Goal: Transaction & Acquisition: Purchase product/service

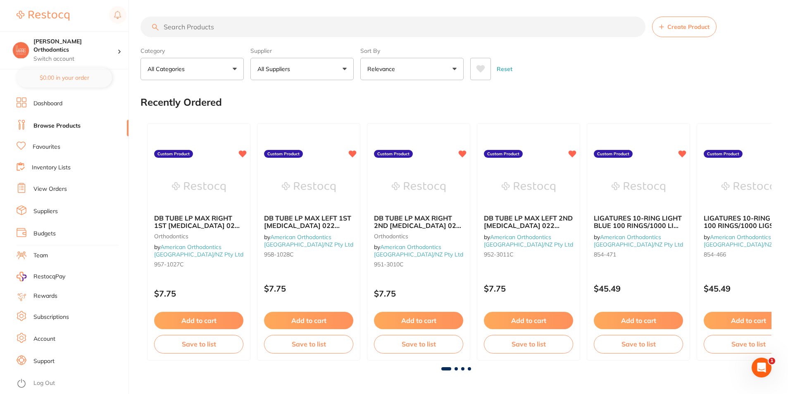
click at [183, 28] on input "search" at bounding box center [392, 27] width 505 height 21
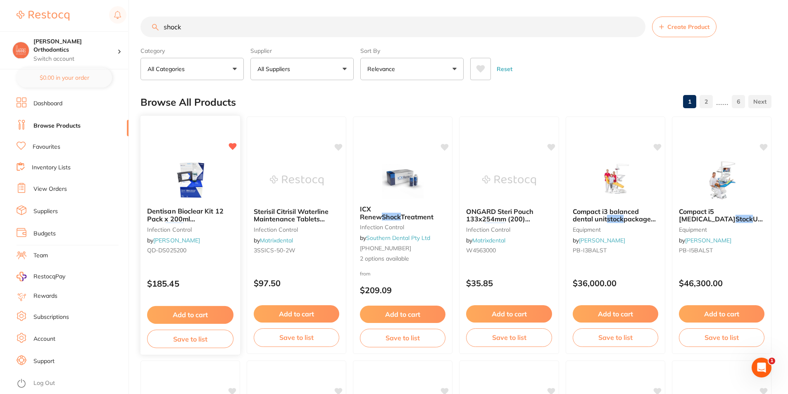
type input "shock"
click at [189, 214] on span "Dentisan Bioclear Kit 12 Pack x 200ml bottle" at bounding box center [185, 219] width 76 height 24
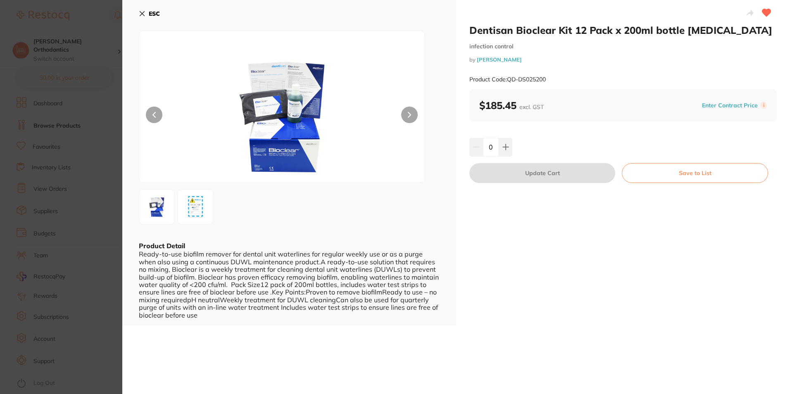
click at [497, 146] on input "0" at bounding box center [491, 147] width 16 height 18
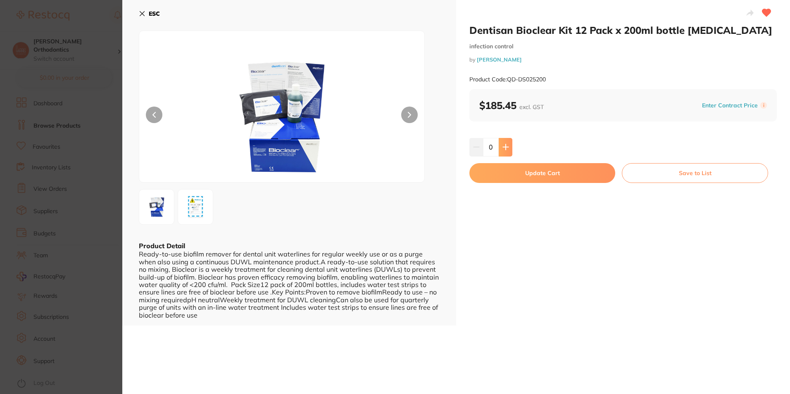
click at [498, 146] on button at bounding box center [505, 147] width 14 height 18
type input "1"
click at [541, 180] on button "Update Cart" at bounding box center [542, 173] width 146 height 20
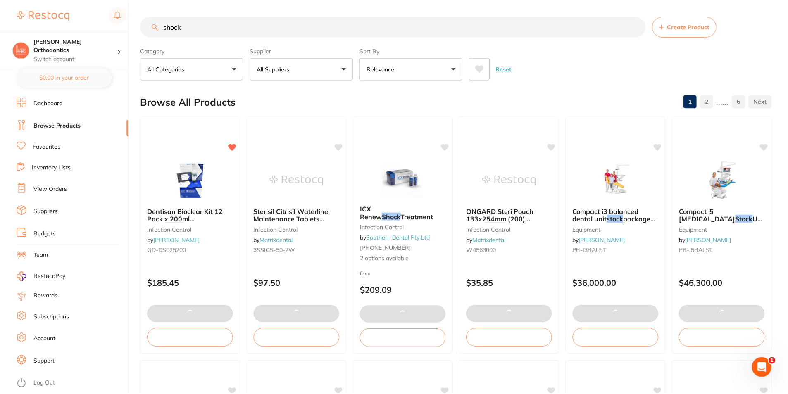
scroll to position [2, 0]
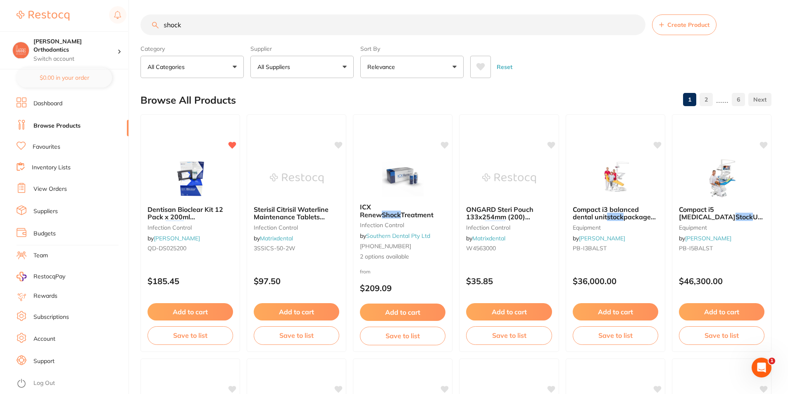
click at [59, 105] on link "Dashboard" at bounding box center [47, 104] width 29 height 8
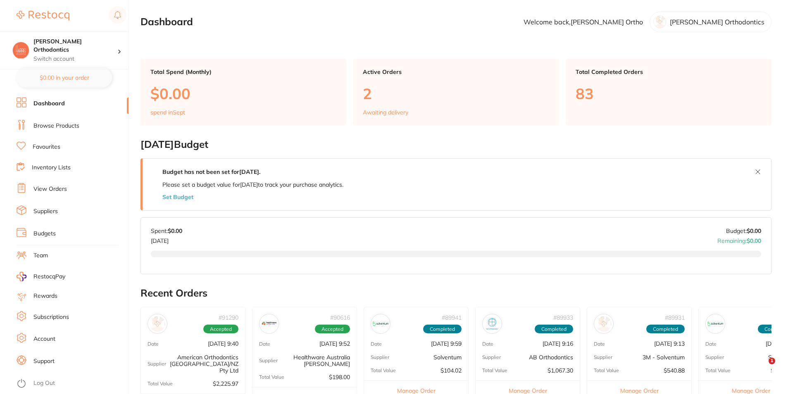
click at [52, 123] on link "Browse Products" at bounding box center [56, 126] width 46 height 8
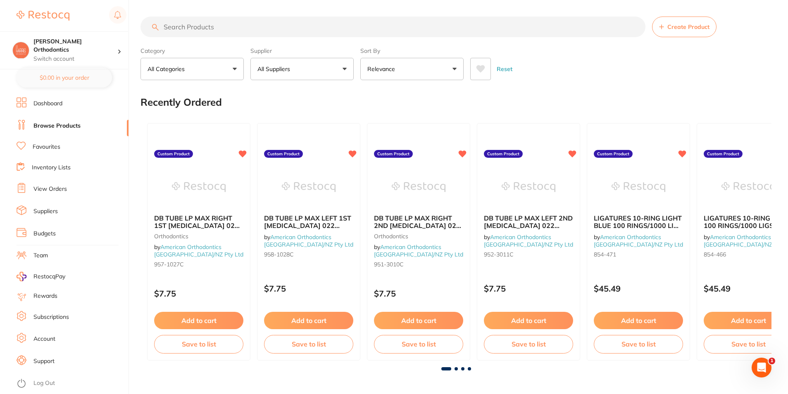
click at [59, 189] on link "View Orders" at bounding box center [49, 189] width 33 height 8
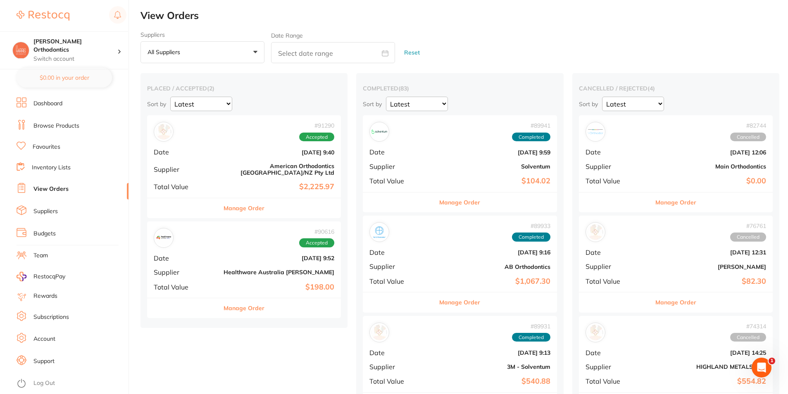
click at [56, 102] on link "Dashboard" at bounding box center [47, 104] width 29 height 8
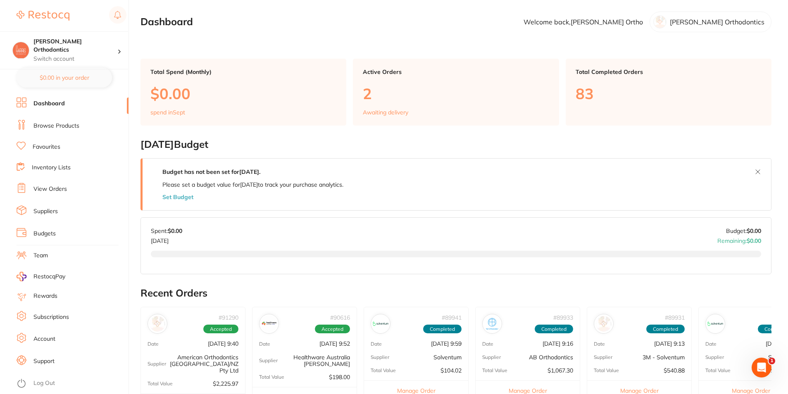
click at [52, 165] on link "Inventory Lists" at bounding box center [51, 168] width 39 height 8
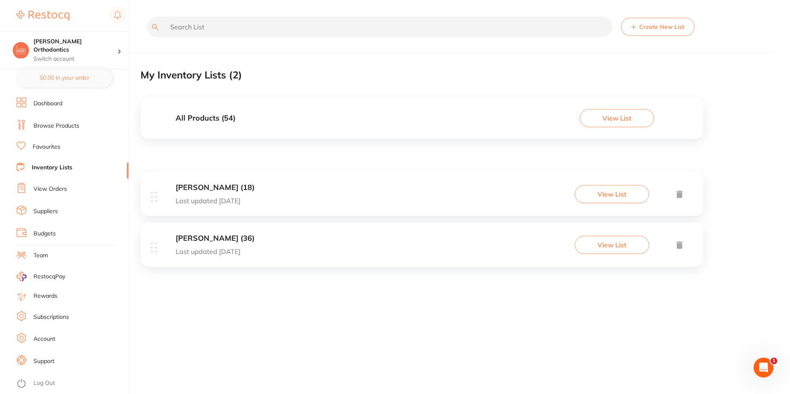
click at [288, 239] on div "[PERSON_NAME] (36) Last updated [DATE] View List" at bounding box center [421, 245] width 562 height 44
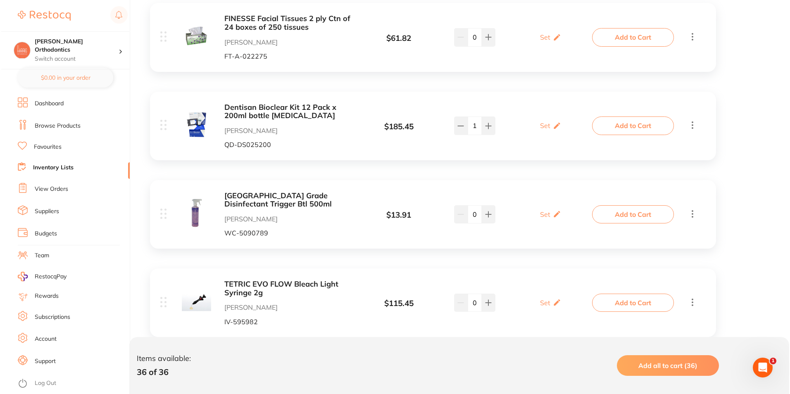
scroll to position [2395, 0]
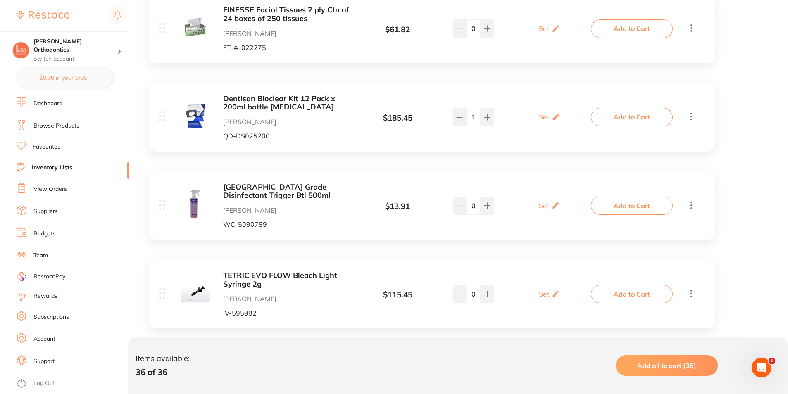
click at [641, 113] on button "Add to Cart" at bounding box center [632, 117] width 82 height 18
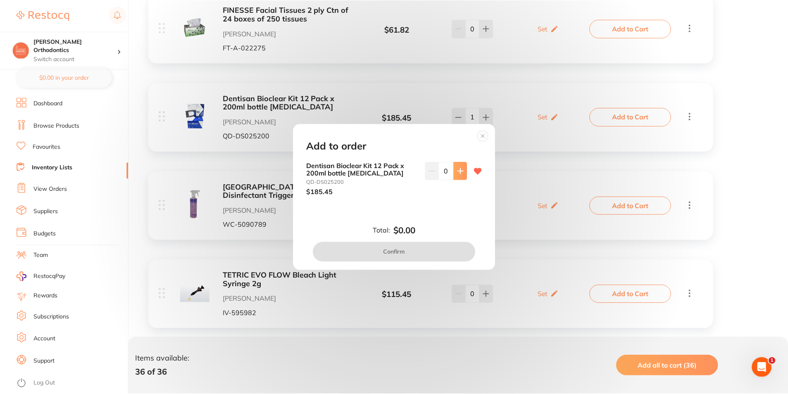
scroll to position [0, 0]
click at [458, 170] on icon at bounding box center [461, 171] width 7 height 7
type input "1"
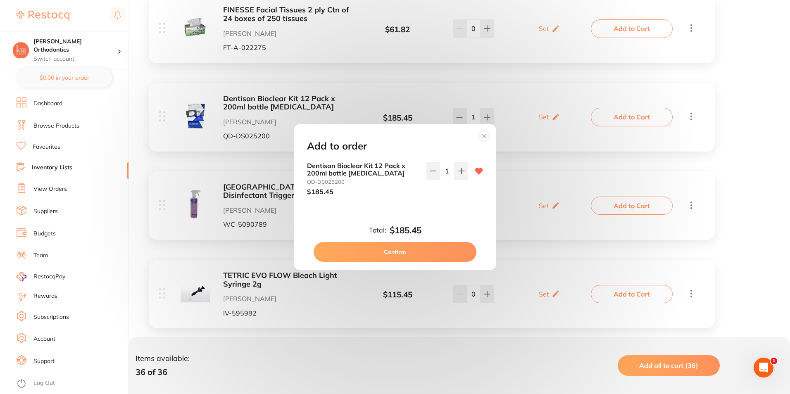
click at [429, 247] on button "Confirm" at bounding box center [394, 252] width 163 height 20
checkbox input "false"
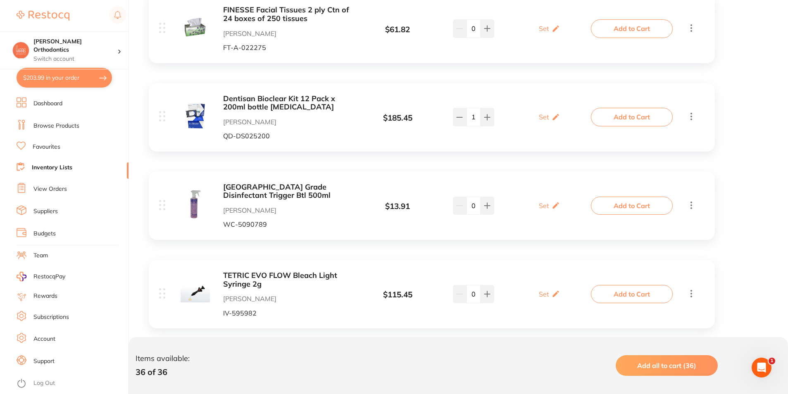
type input "2"
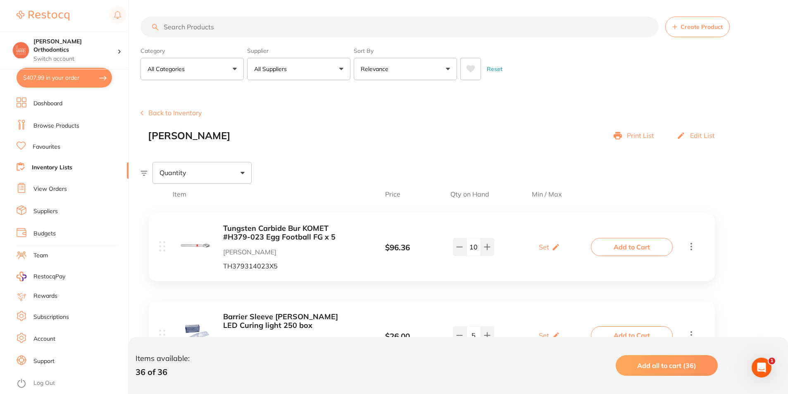
click at [58, 122] on link "Browse Products" at bounding box center [56, 126] width 46 height 8
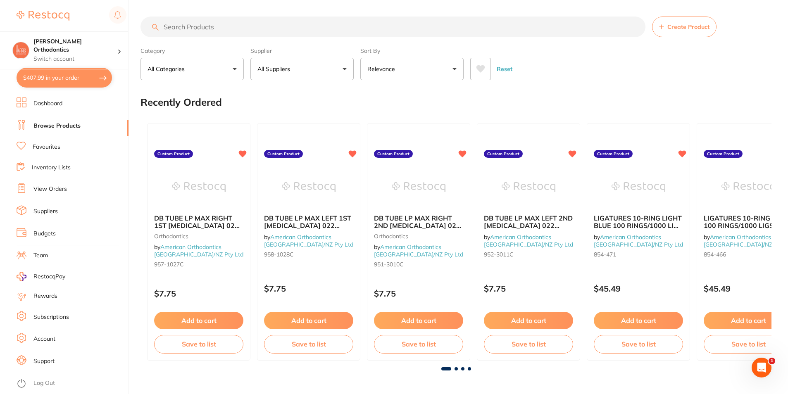
click at [214, 28] on input "search" at bounding box center [392, 27] width 505 height 21
type input "j"
type input "shock"
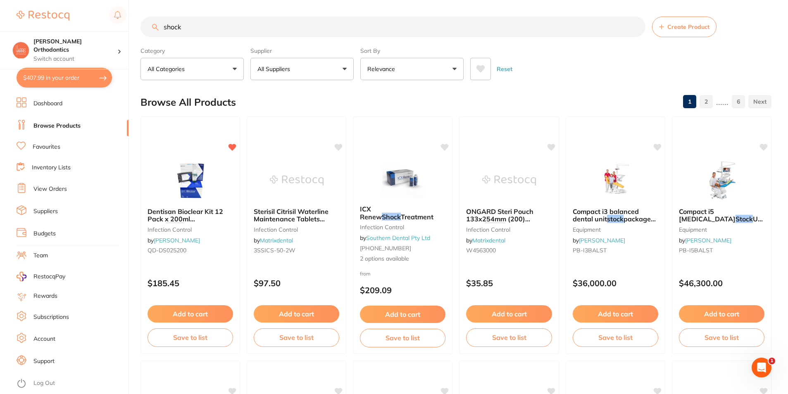
click at [172, 29] on input "shock" at bounding box center [392, 27] width 505 height 21
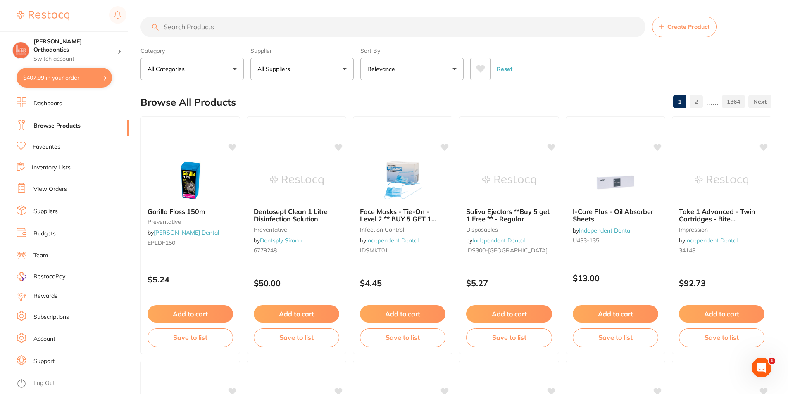
click at [293, 68] on p "All Suppliers" at bounding box center [275, 69] width 36 height 8
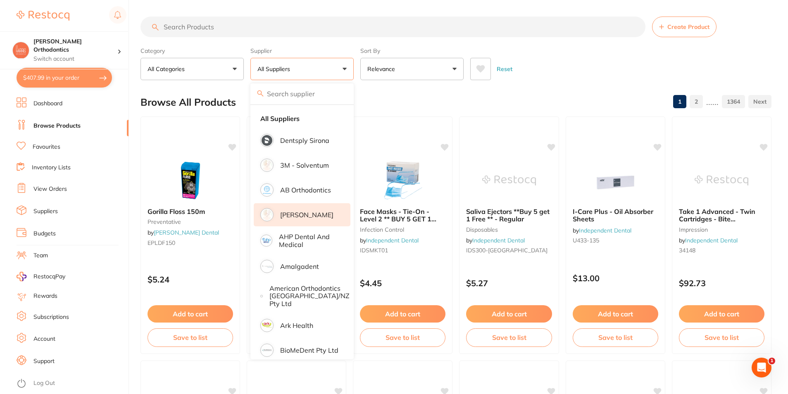
click at [314, 211] on p "[PERSON_NAME]" at bounding box center [306, 214] width 53 height 7
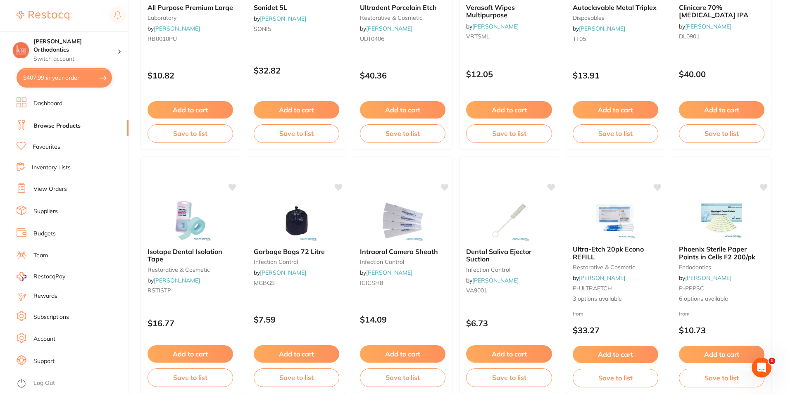
scroll to position [578, 0]
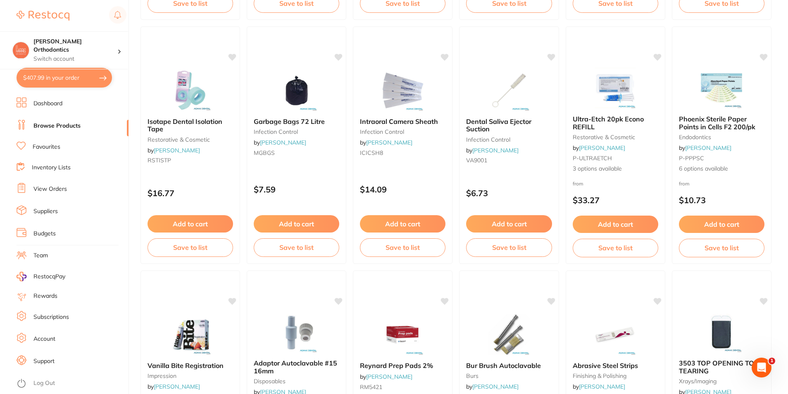
click at [39, 144] on link "Favourites" at bounding box center [47, 147] width 28 height 8
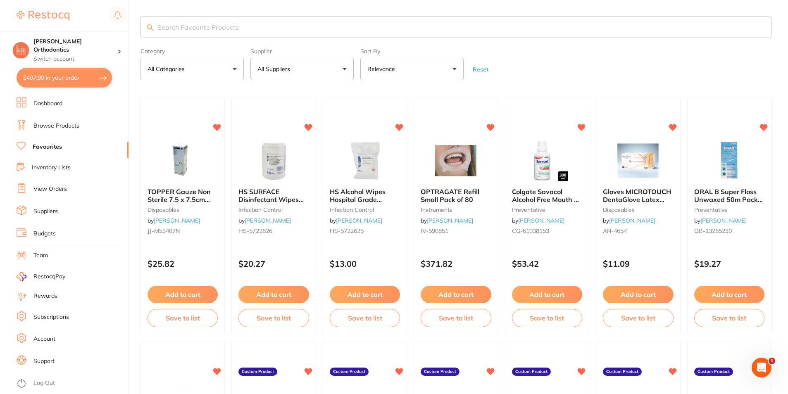
click at [307, 67] on button "All Suppliers" at bounding box center [301, 69] width 103 height 22
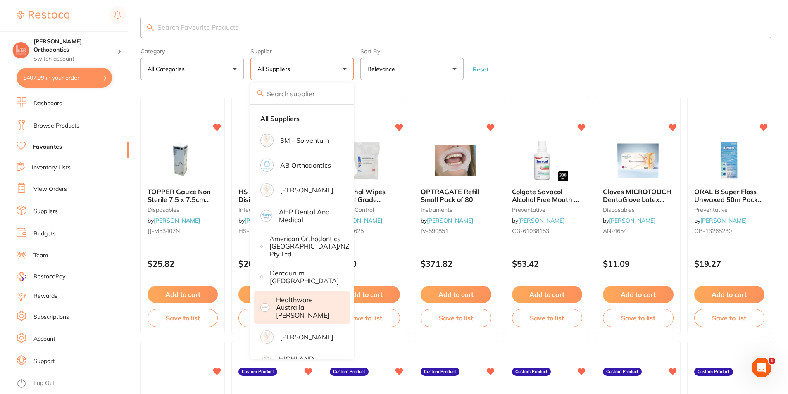
click at [306, 300] on p "Healthware Australia [PERSON_NAME]" at bounding box center [307, 307] width 63 height 23
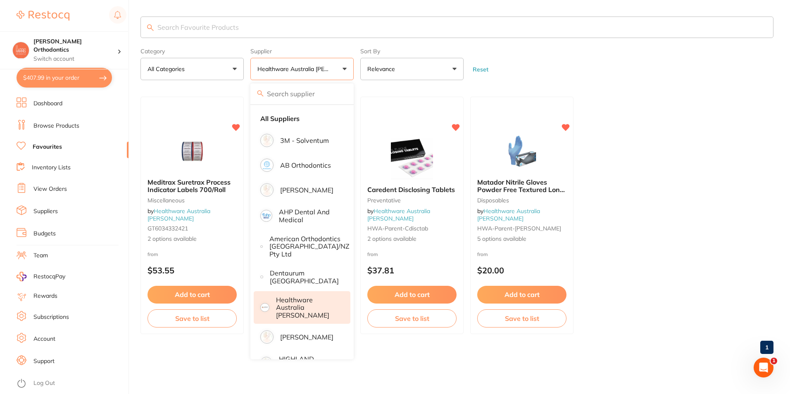
click at [584, 48] on form "Category All Categories All Categories Disposables miscellaneous Miscellaneous …" at bounding box center [456, 63] width 633 height 36
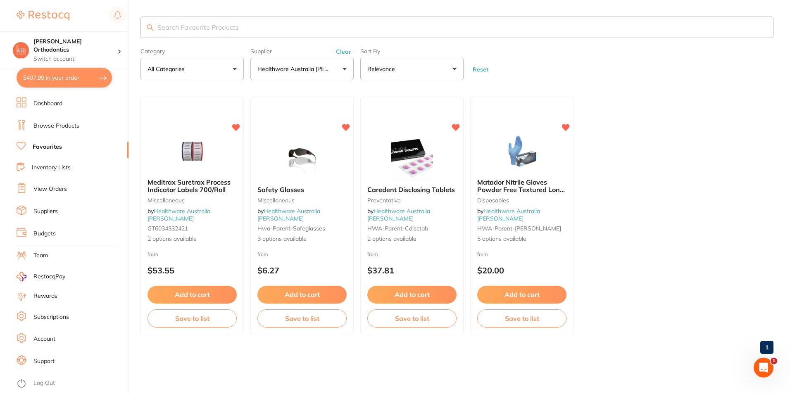
click at [266, 29] on input "search" at bounding box center [456, 27] width 633 height 21
click at [291, 71] on p "Healthware Australia [PERSON_NAME]" at bounding box center [294, 69] width 75 height 8
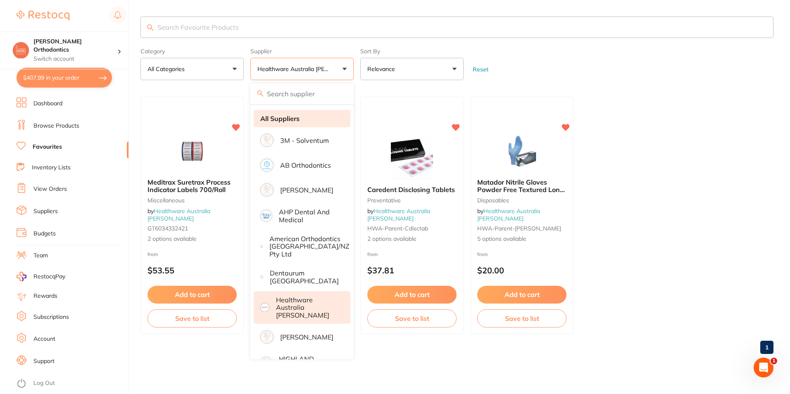
click at [284, 121] on strong "All Suppliers" at bounding box center [279, 118] width 39 height 7
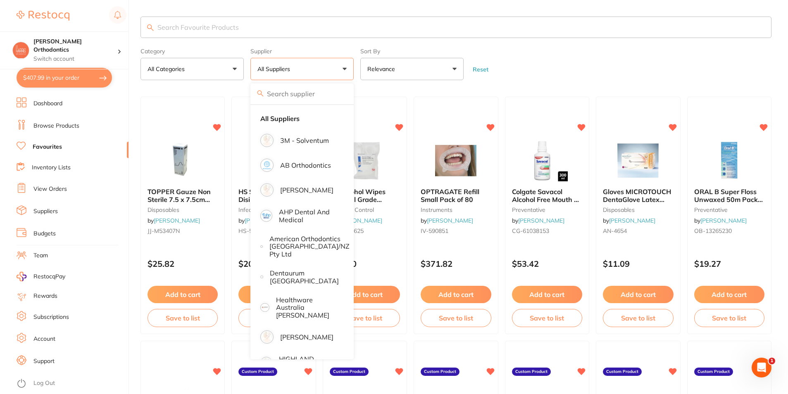
click at [299, 23] on input "search" at bounding box center [455, 27] width 631 height 21
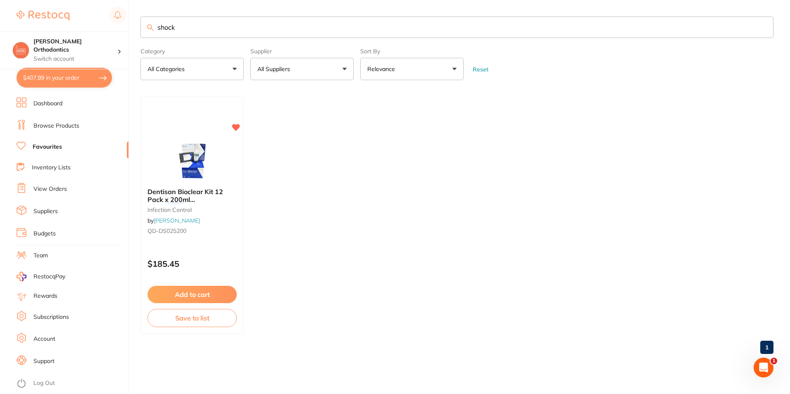
click at [185, 24] on input "shock" at bounding box center [456, 27] width 633 height 21
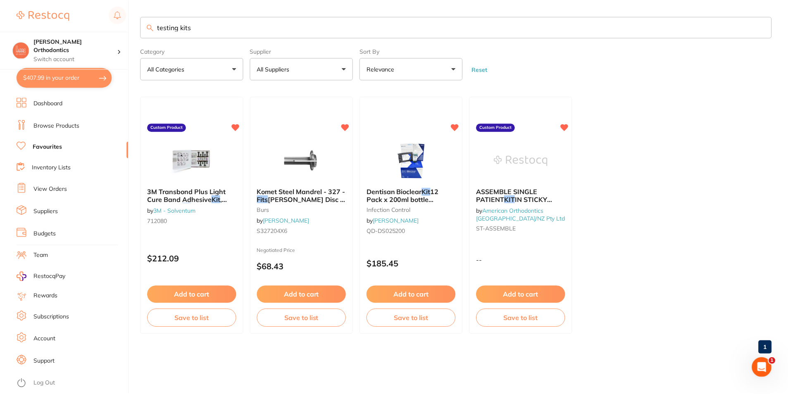
scroll to position [0, 0]
drag, startPoint x: 178, startPoint y: 29, endPoint x: 131, endPoint y: 39, distance: 47.6
click at [131, 39] on div "$407.99 [PERSON_NAME] Orthodontics Switch account [PERSON_NAME] Orthodontics $4…" at bounding box center [395, 197] width 790 height 394
type input "kits"
click at [176, 22] on input "kits" at bounding box center [456, 27] width 633 height 21
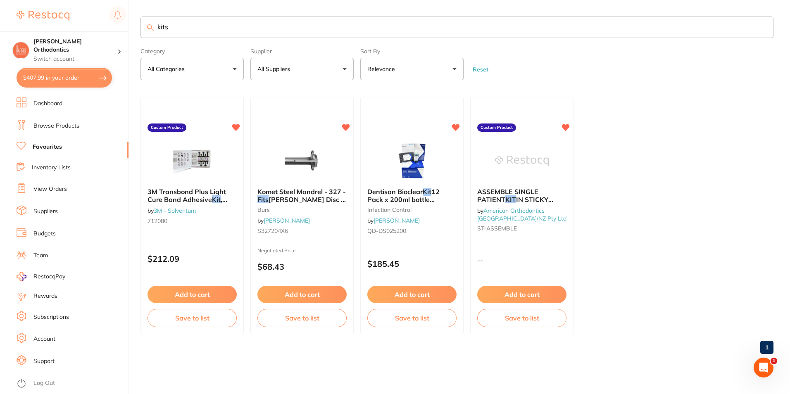
click at [176, 22] on input "kits" at bounding box center [456, 27] width 633 height 21
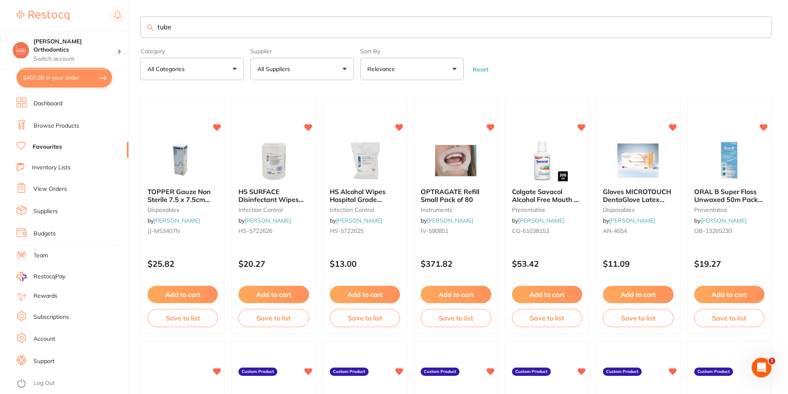
type input "tube"
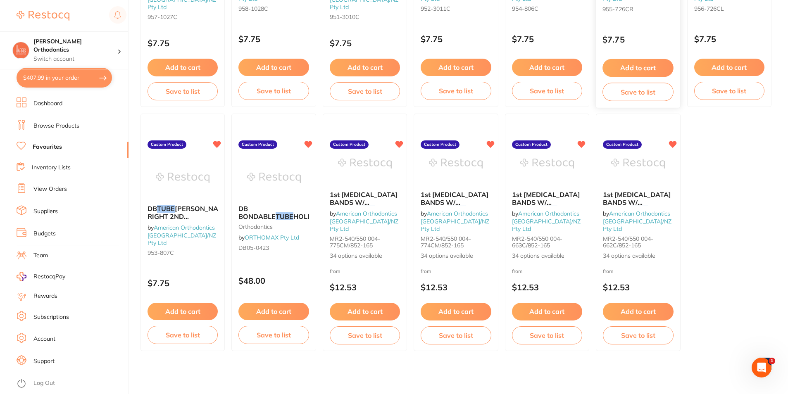
scroll to position [0, 0]
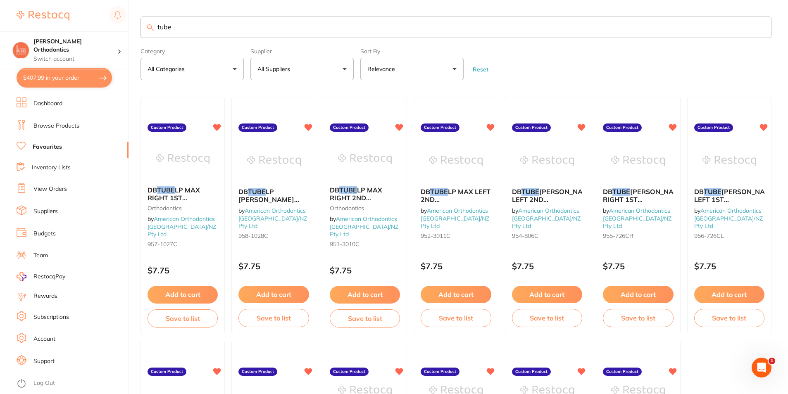
click at [71, 129] on link "Browse Products" at bounding box center [56, 126] width 46 height 8
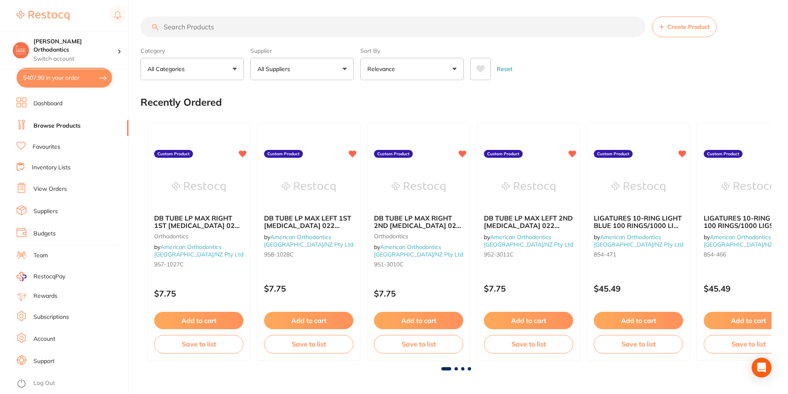
click at [258, 24] on input "search" at bounding box center [392, 27] width 505 height 21
type input "tube"
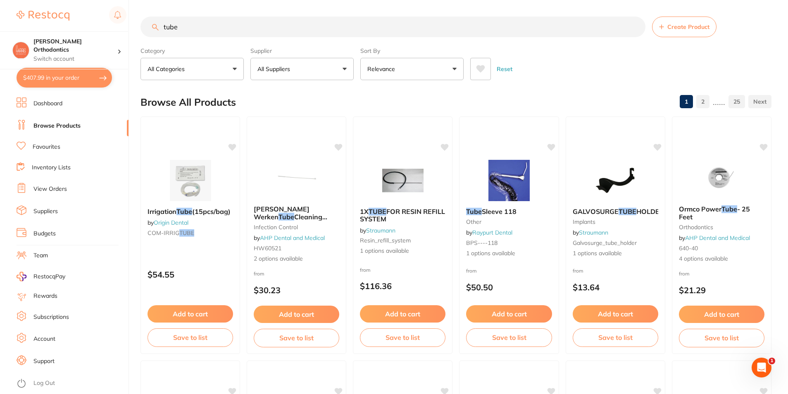
click at [164, 27] on input "tube" at bounding box center [392, 27] width 505 height 21
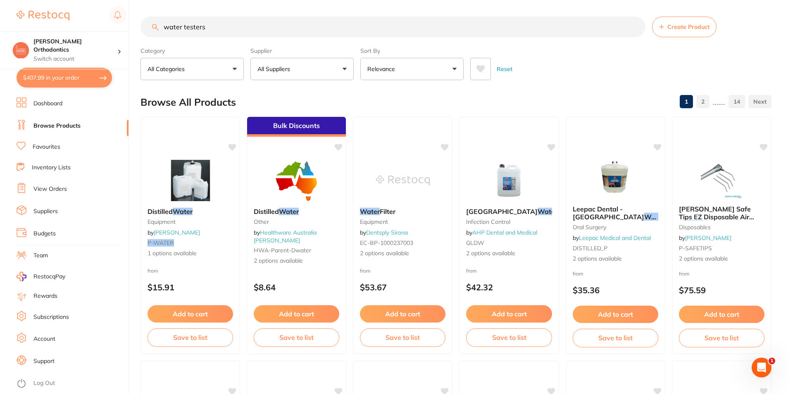
type input "water testers"
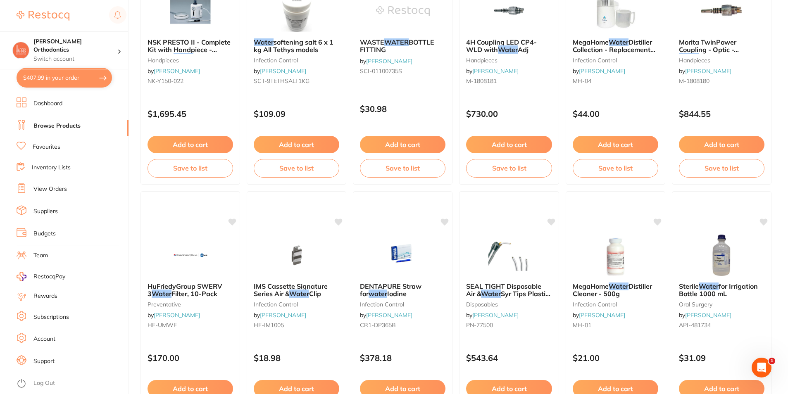
scroll to position [1955, 0]
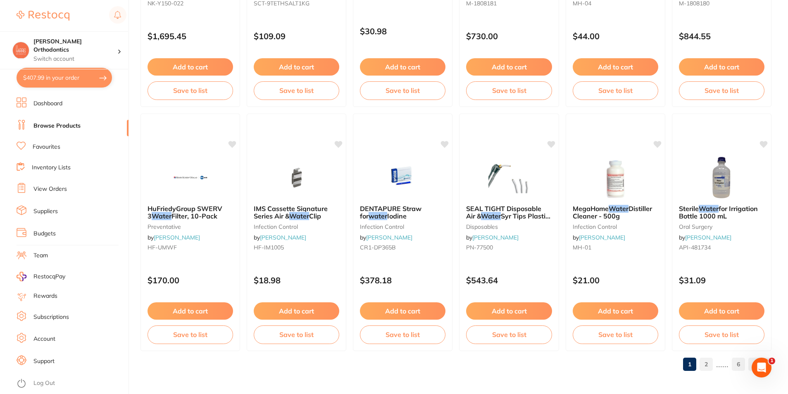
click at [705, 364] on link "2" at bounding box center [705, 364] width 13 height 17
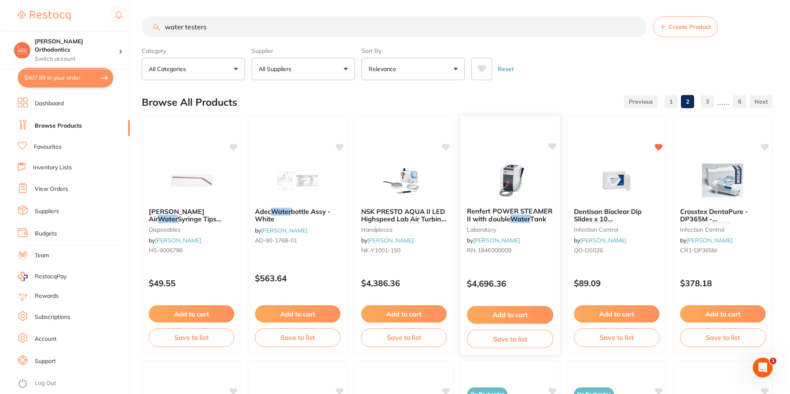
scroll to position [0, 0]
click at [622, 182] on img at bounding box center [615, 180] width 54 height 42
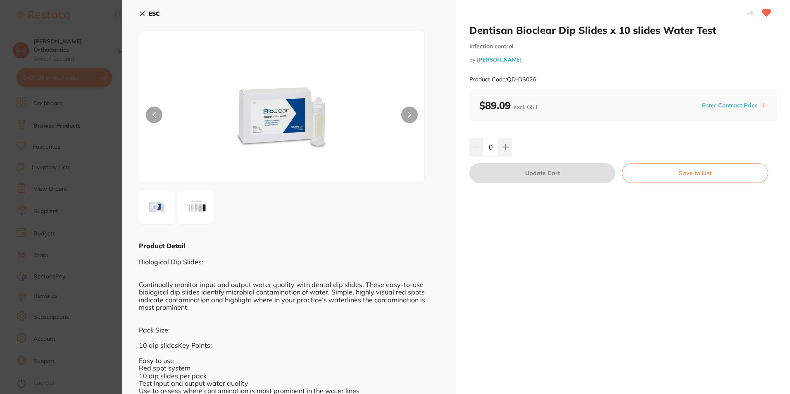
click at [144, 10] on icon at bounding box center [142, 13] width 7 height 7
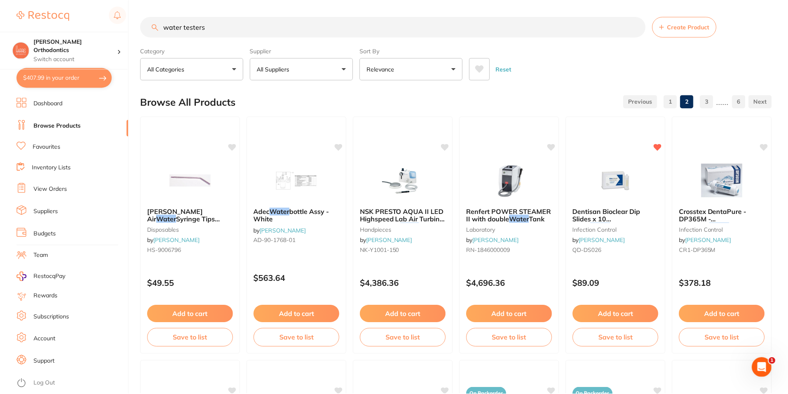
scroll to position [1955, 0]
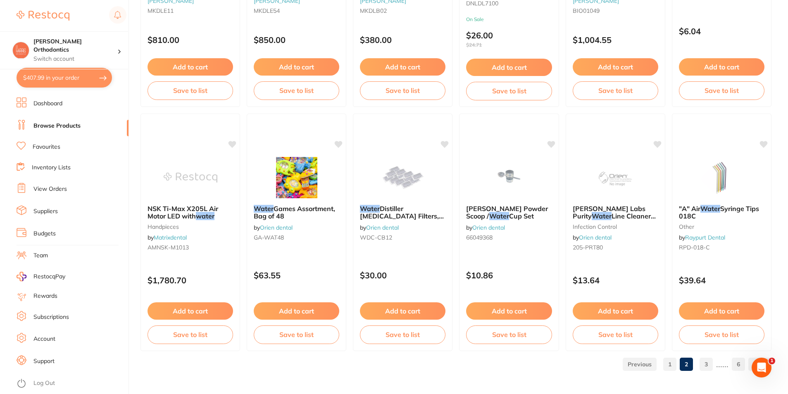
click at [62, 164] on link "Inventory Lists" at bounding box center [51, 168] width 39 height 8
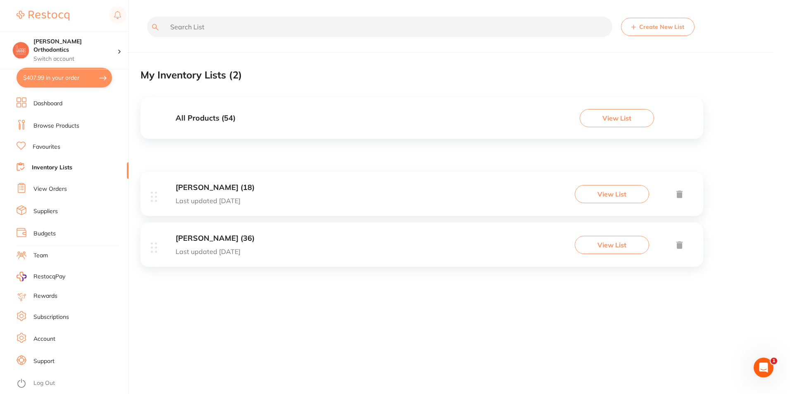
click at [254, 245] on div "[PERSON_NAME] (36) Last updated [DATE]" at bounding box center [215, 244] width 79 height 21
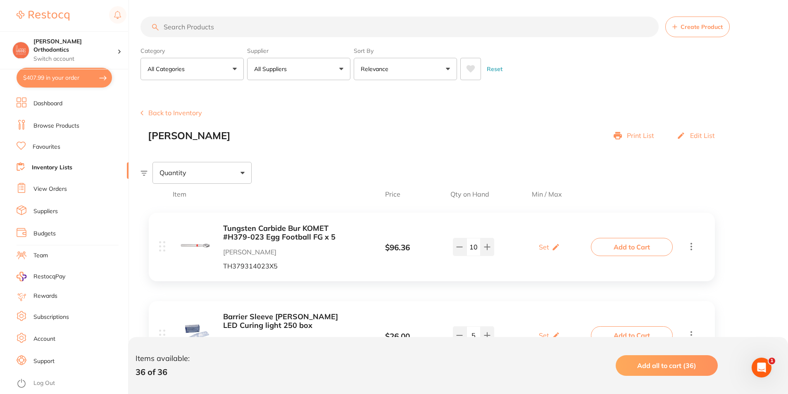
click at [274, 66] on p "All Suppliers" at bounding box center [272, 69] width 36 height 8
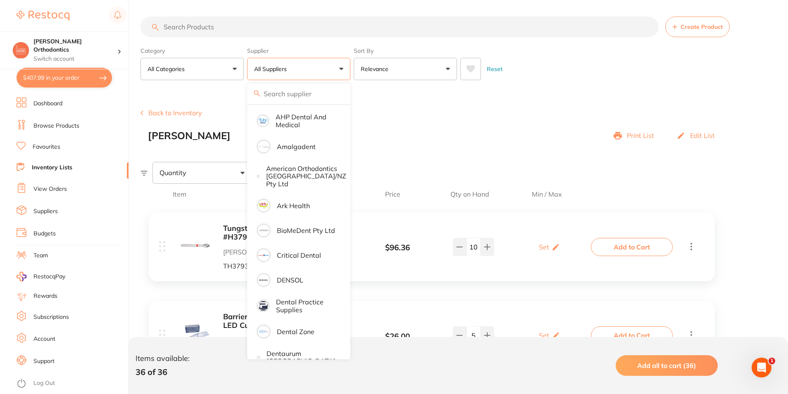
scroll to position [124, 0]
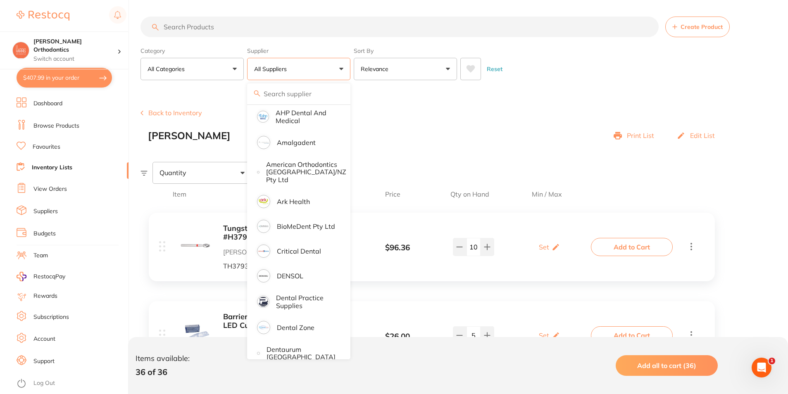
click at [420, 134] on div "[PERSON_NAME] Print List Edit List" at bounding box center [435, 136] width 575 height 12
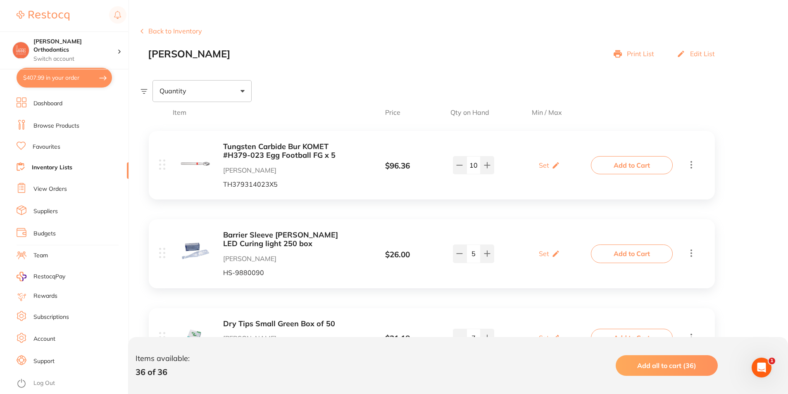
scroll to position [83, 0]
click at [688, 53] on div "Edit List" at bounding box center [695, 53] width 38 height 12
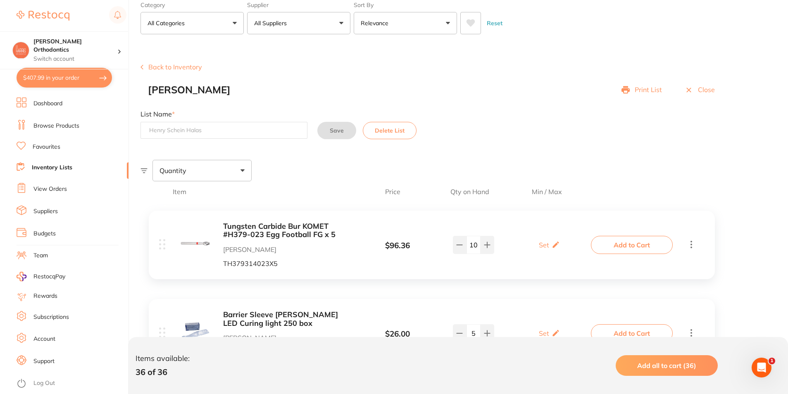
scroll to position [41, 0]
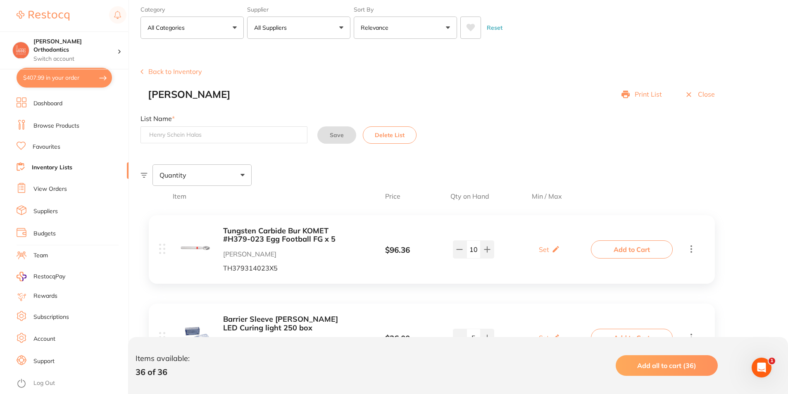
click at [699, 96] on p "Close" at bounding box center [706, 93] width 17 height 7
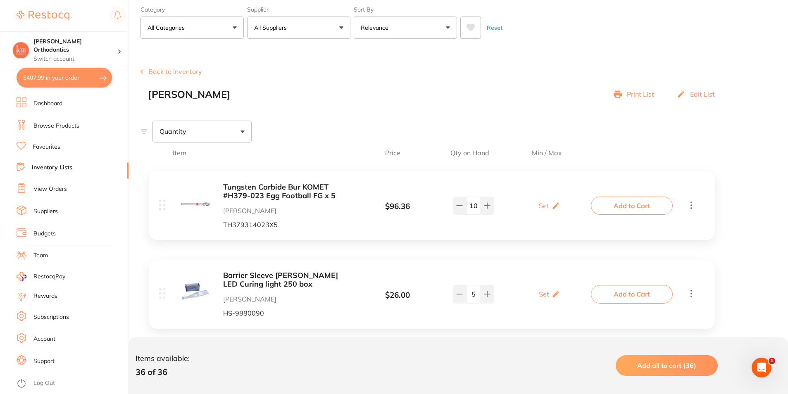
click at [61, 120] on li "Browse Products" at bounding box center [73, 126] width 112 height 12
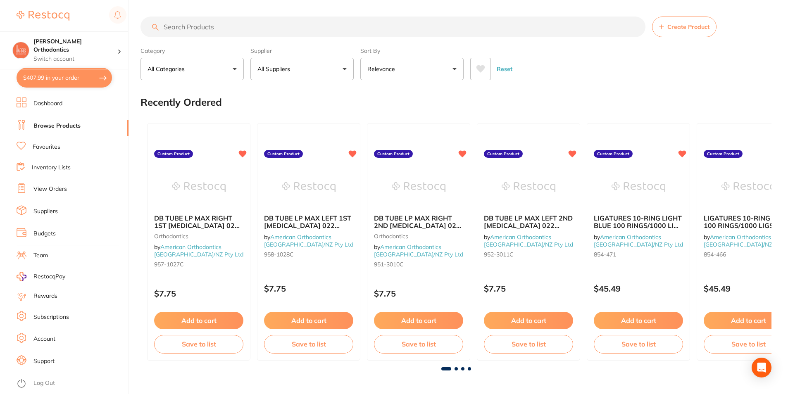
click at [280, 66] on p "All Suppliers" at bounding box center [275, 69] width 36 height 8
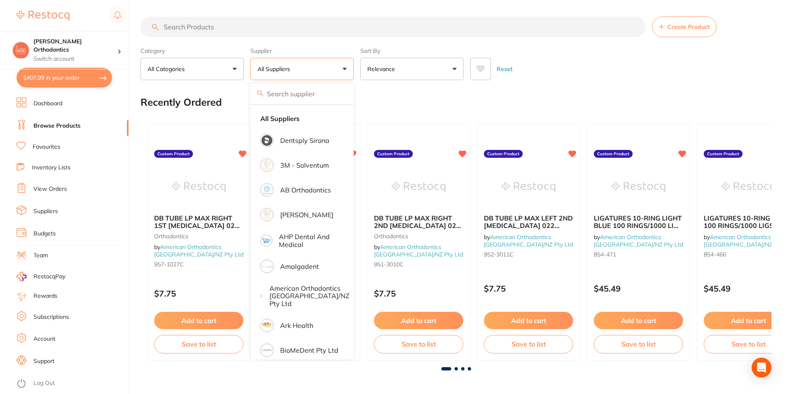
click at [280, 66] on p "All Suppliers" at bounding box center [275, 69] width 36 height 8
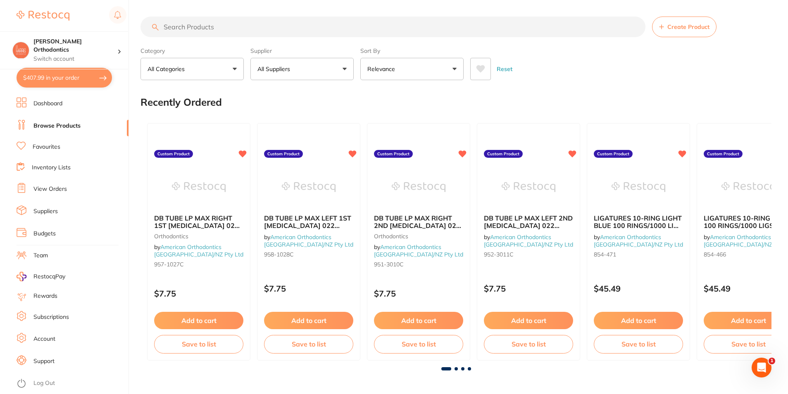
click at [273, 25] on input "search" at bounding box center [392, 27] width 505 height 21
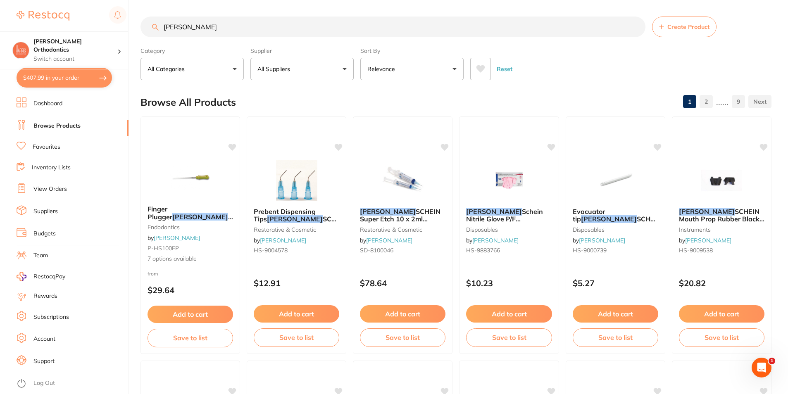
click at [232, 30] on input "[PERSON_NAME]" at bounding box center [392, 27] width 505 height 21
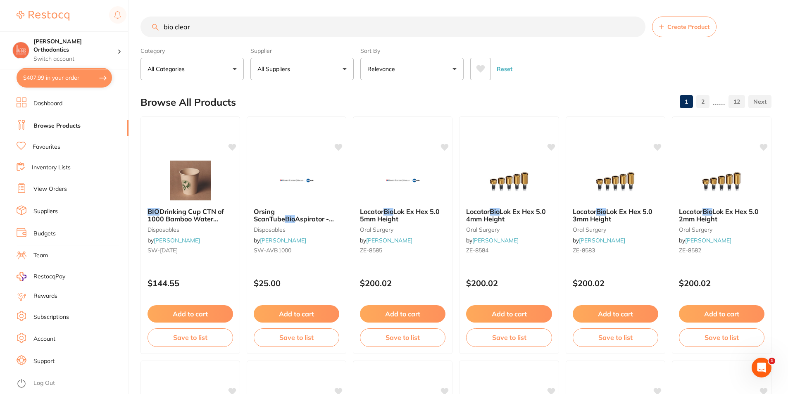
type input "bio clear"
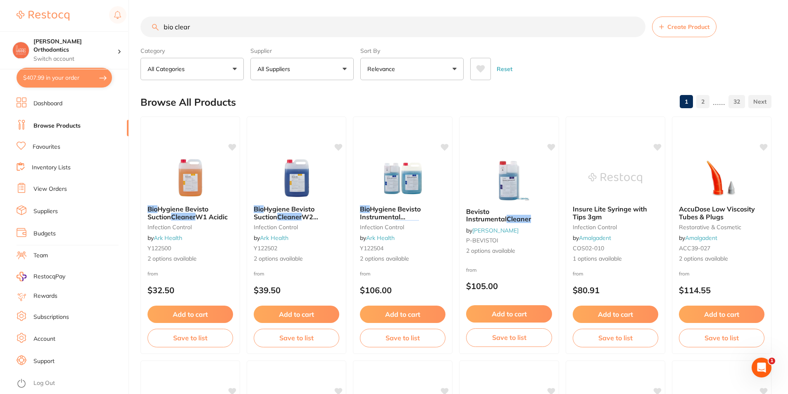
click at [51, 147] on link "Favourites" at bounding box center [47, 147] width 28 height 8
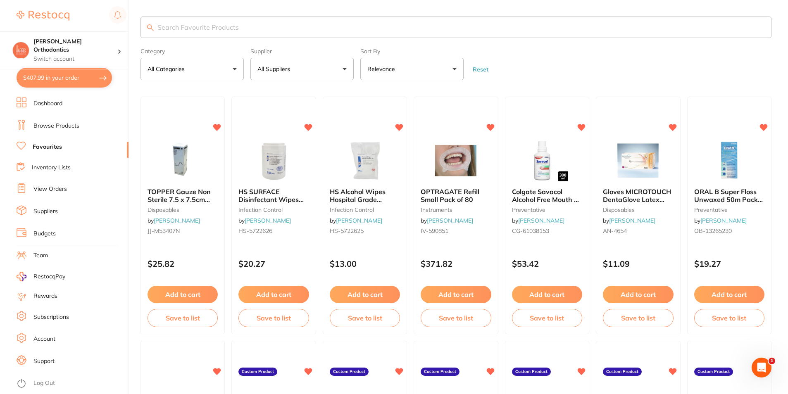
click at [306, 31] on input "search" at bounding box center [455, 27] width 631 height 21
click at [306, 80] on button "All Suppliers" at bounding box center [301, 69] width 103 height 22
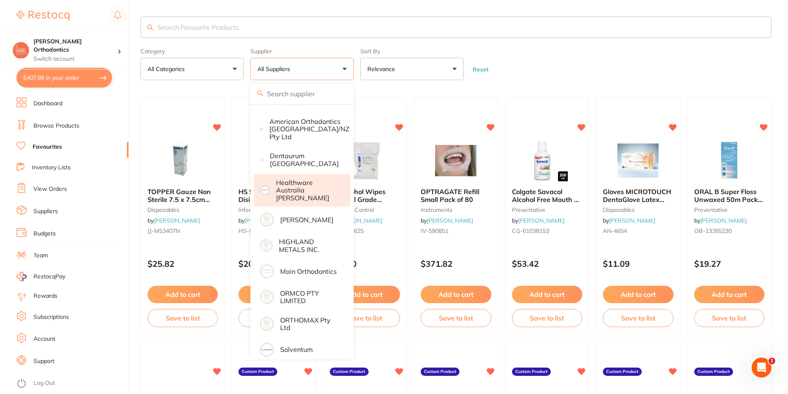
scroll to position [120, 0]
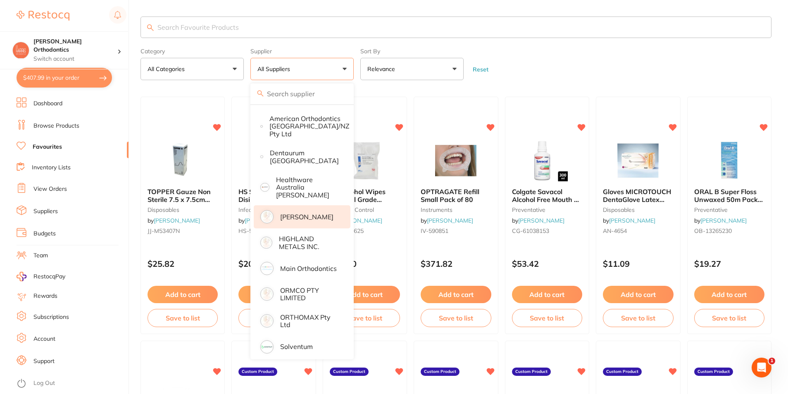
click at [313, 214] on p "[PERSON_NAME]" at bounding box center [306, 216] width 53 height 7
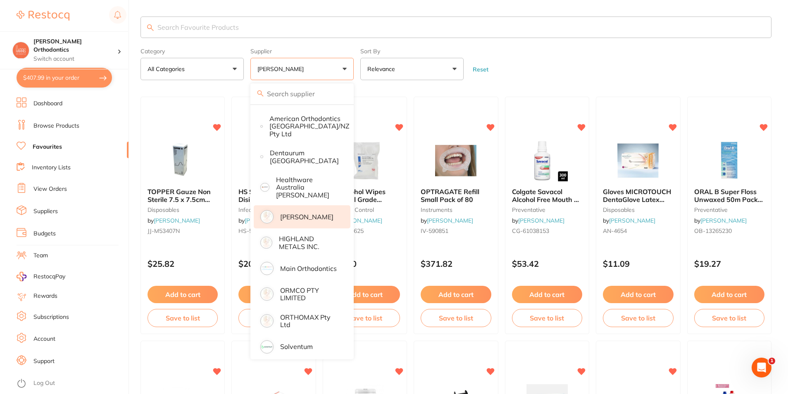
click at [650, 43] on section "Category All Categories All Categories burs disposables finishing & polishing i…" at bounding box center [455, 49] width 631 height 64
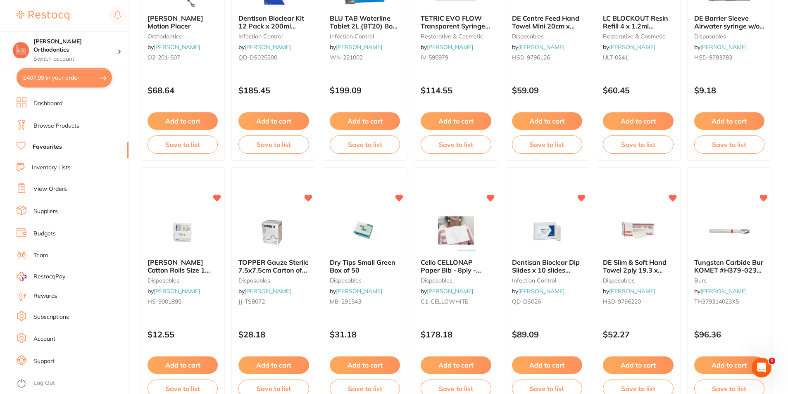
scroll to position [1156, 0]
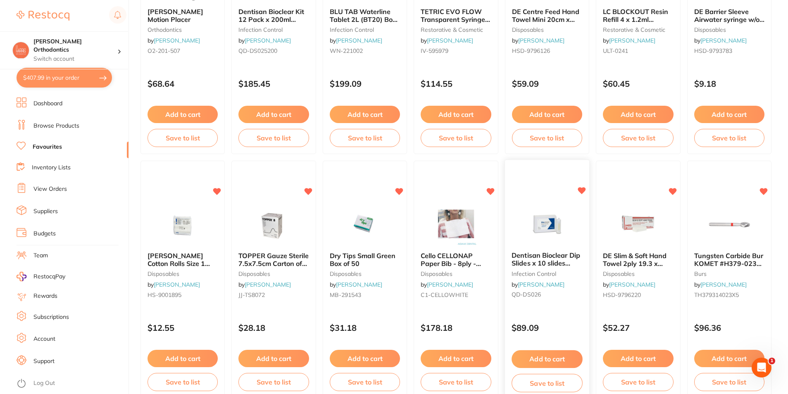
click at [556, 261] on span "Dentisan Bioclear Dip Slides x 10 slides Water Test" at bounding box center [545, 263] width 69 height 24
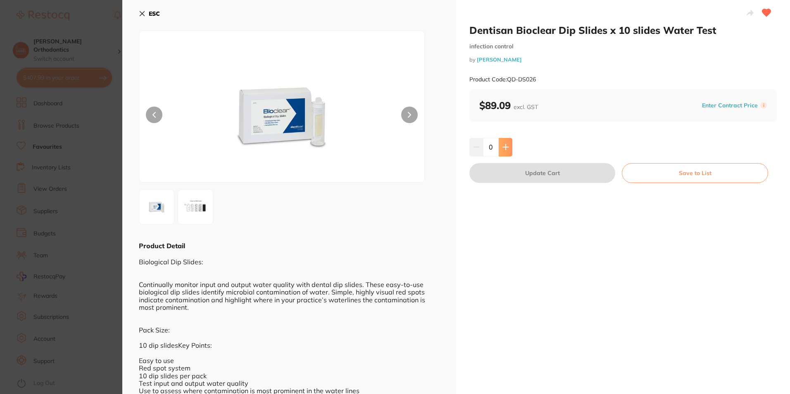
click at [509, 140] on button at bounding box center [505, 147] width 14 height 18
type input "1"
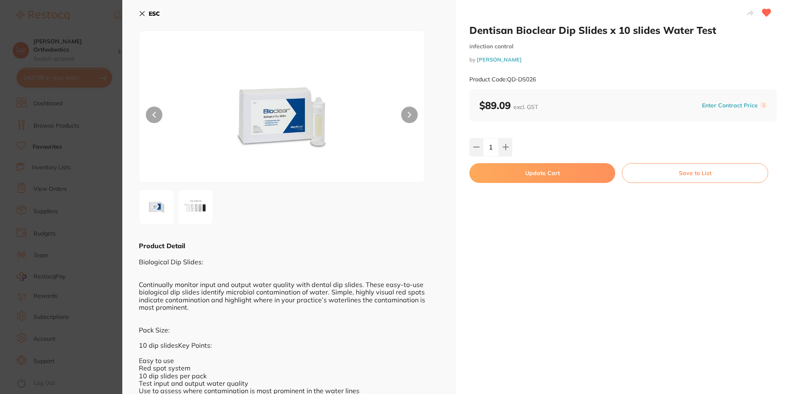
click at [506, 175] on button "Update Cart" at bounding box center [542, 173] width 146 height 20
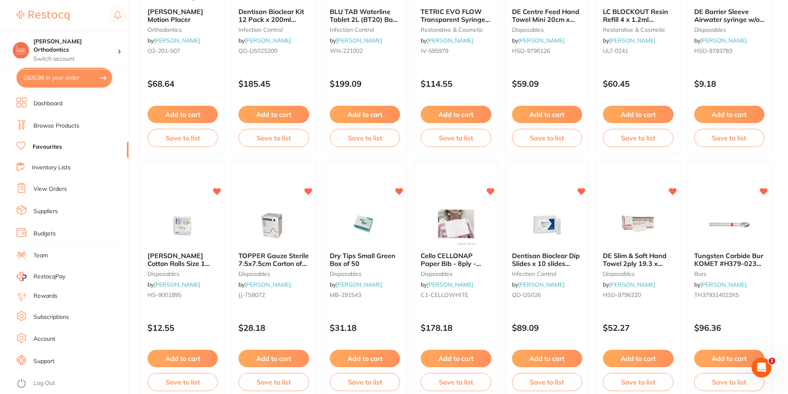
click at [94, 76] on button "$505.99 in your order" at bounding box center [64, 78] width 95 height 20
checkbox input "true"
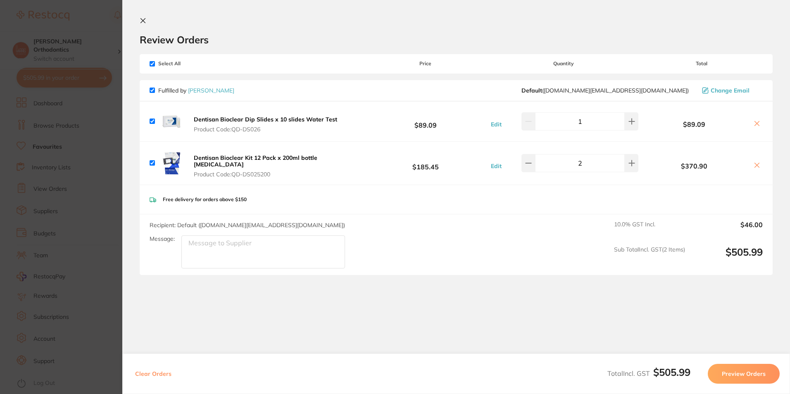
click at [732, 370] on button "Preview Orders" at bounding box center [743, 374] width 72 height 20
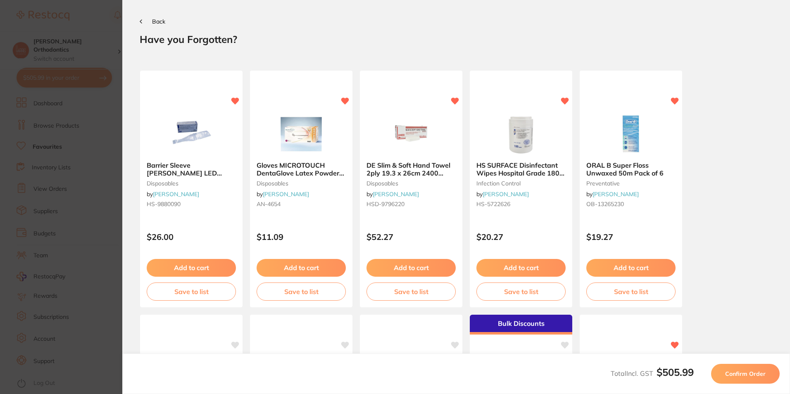
click at [142, 19] on button "Back" at bounding box center [153, 21] width 26 height 7
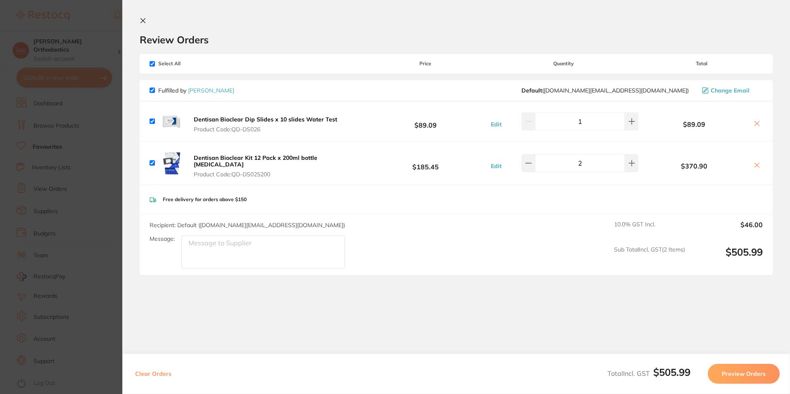
click at [742, 375] on button "Preview Orders" at bounding box center [743, 374] width 72 height 20
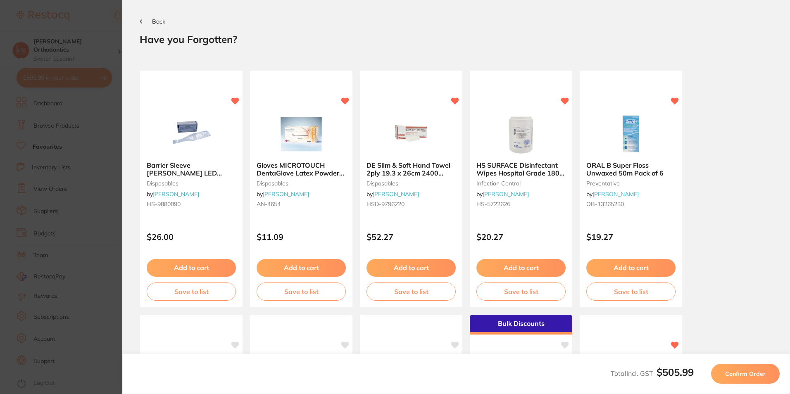
click at [726, 370] on span "Confirm Order" at bounding box center [745, 373] width 40 height 7
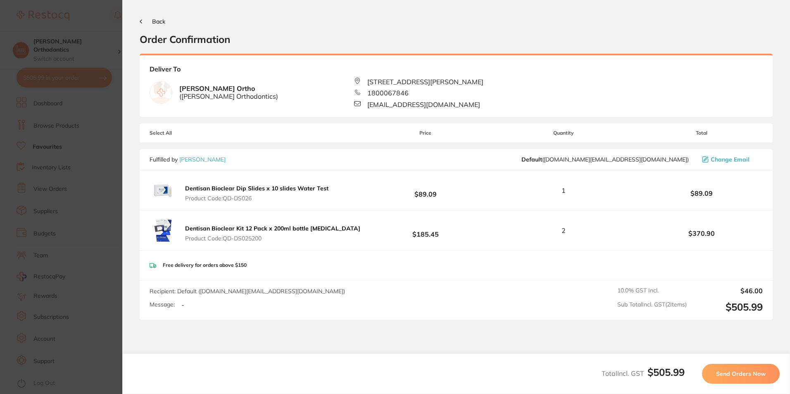
click at [717, 380] on button "Send Orders Now" at bounding box center [741, 374] width 78 height 20
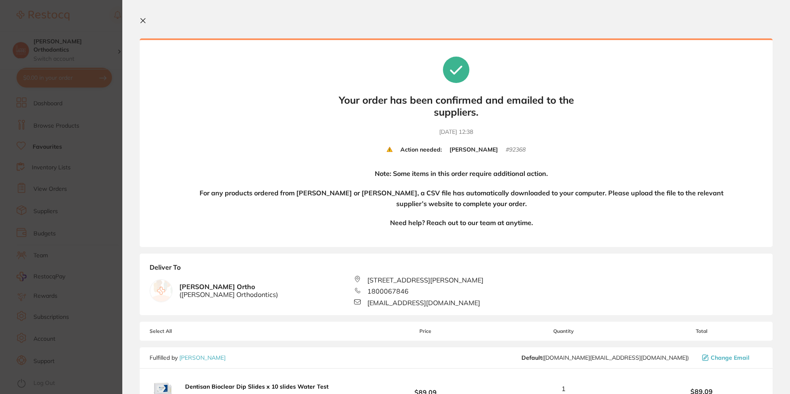
click at [143, 22] on icon at bounding box center [143, 20] width 7 height 7
